Goal: Check status: Check status

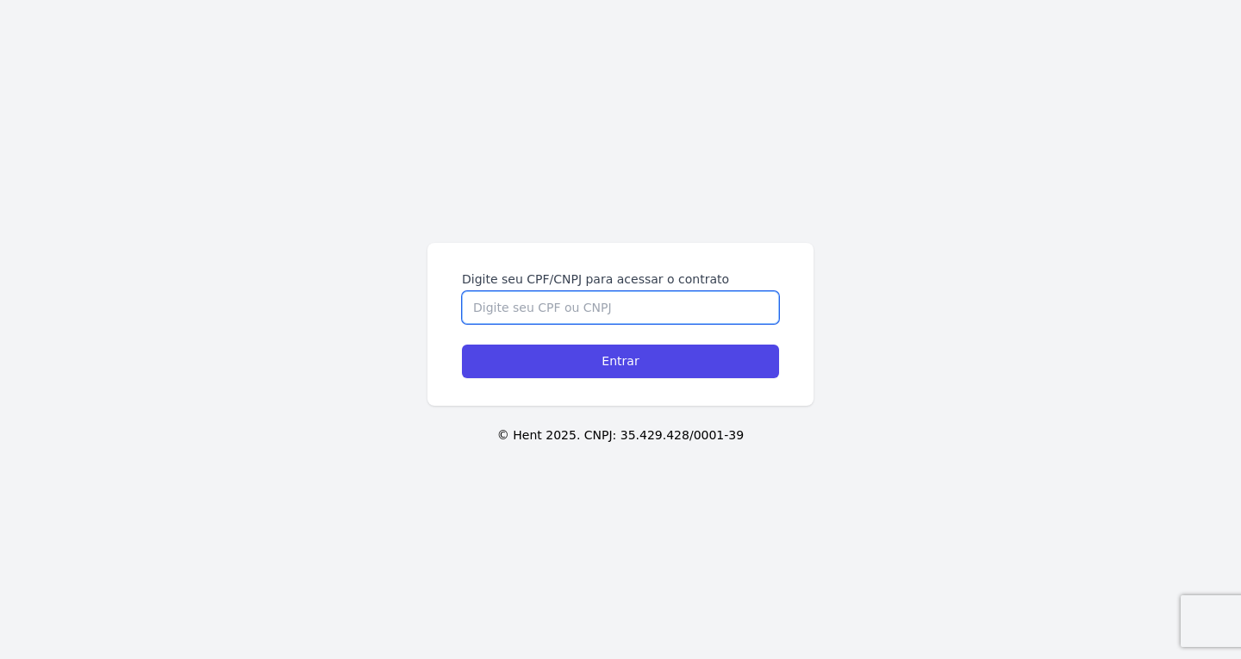
drag, startPoint x: 565, startPoint y: 308, endPoint x: 604, endPoint y: 321, distance: 41.7
click at [566, 308] on input "Digite seu CPF/CNPJ para acessar o contrato" at bounding box center [620, 307] width 317 height 33
click at [504, 326] on form "Digite seu CPF/CNPJ para acessar o contrato Entrar" at bounding box center [620, 325] width 317 height 108
click at [503, 313] on input "Digite seu CPF/CNPJ para acessar o contrato" at bounding box center [620, 307] width 317 height 33
paste input "055.163.095-73"
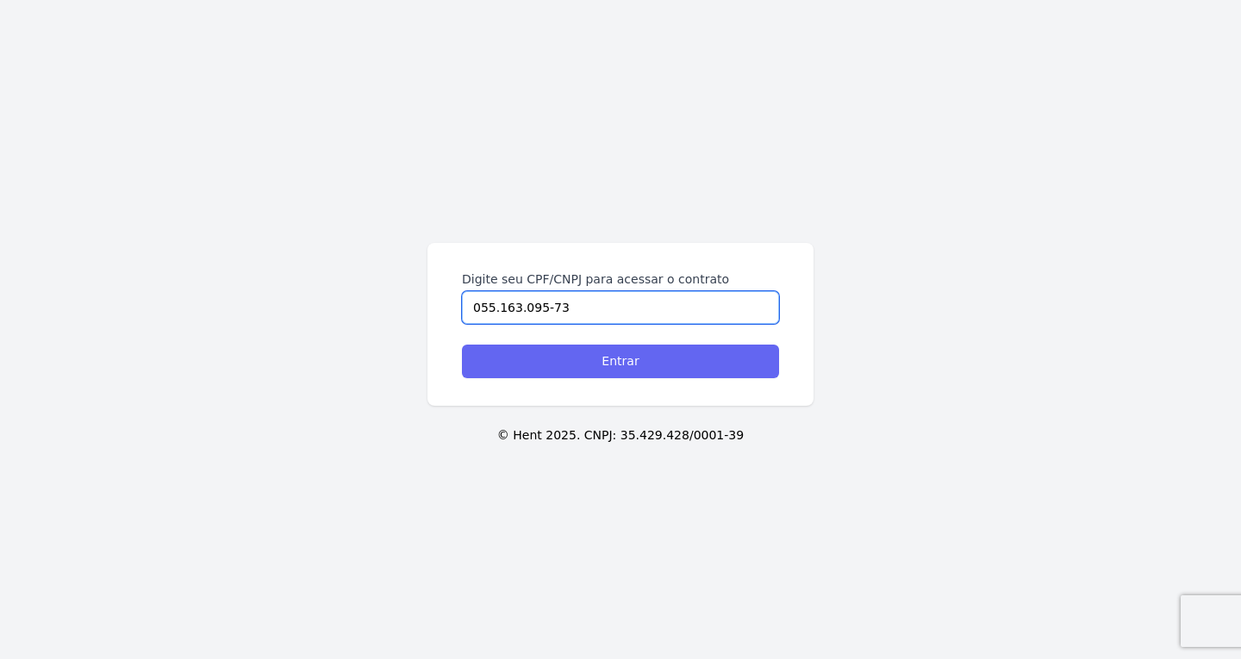
type input "055.163.095-73"
click at [557, 367] on input "Entrar" at bounding box center [620, 362] width 317 height 34
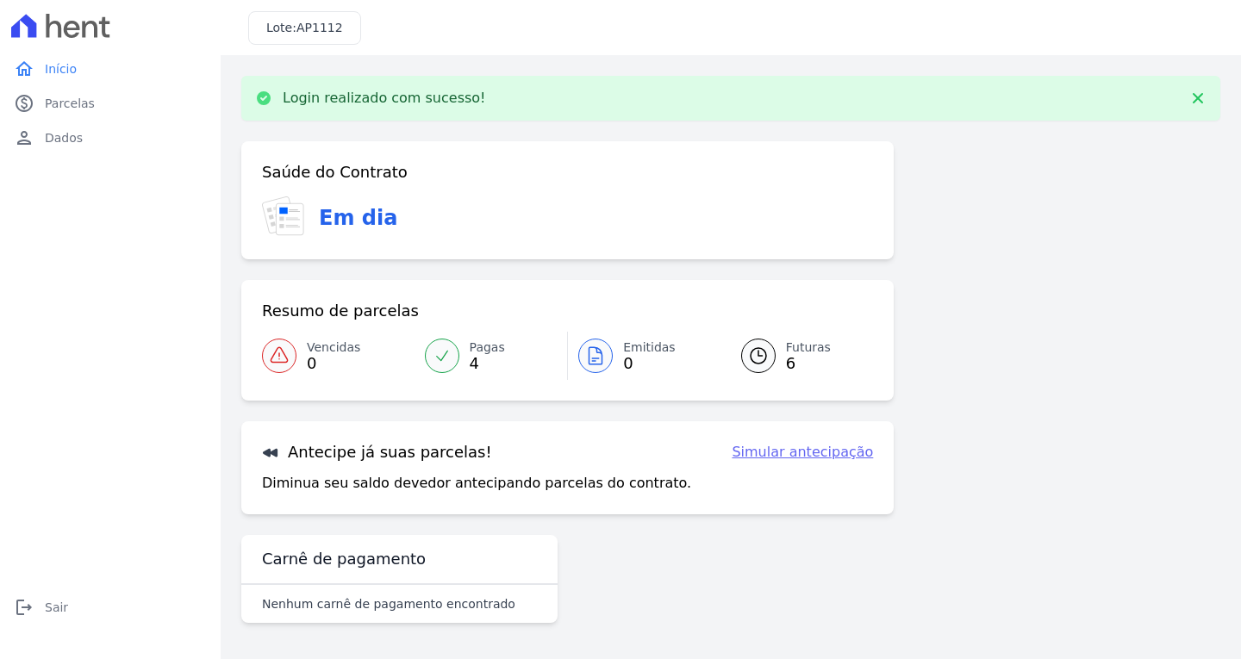
click at [767, 357] on icon at bounding box center [758, 356] width 21 height 21
click at [278, 368] on div at bounding box center [279, 356] width 34 height 34
click at [455, 349] on div at bounding box center [442, 356] width 34 height 34
